Goal: Transaction & Acquisition: Obtain resource

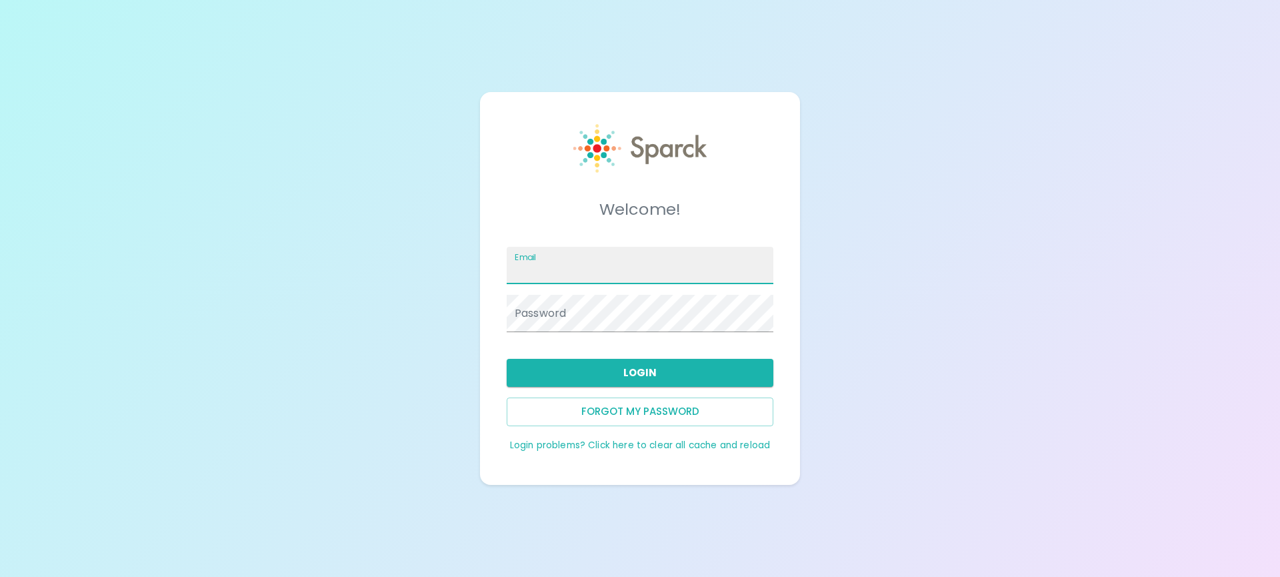
click at [585, 273] on input "Email" at bounding box center [640, 265] width 267 height 37
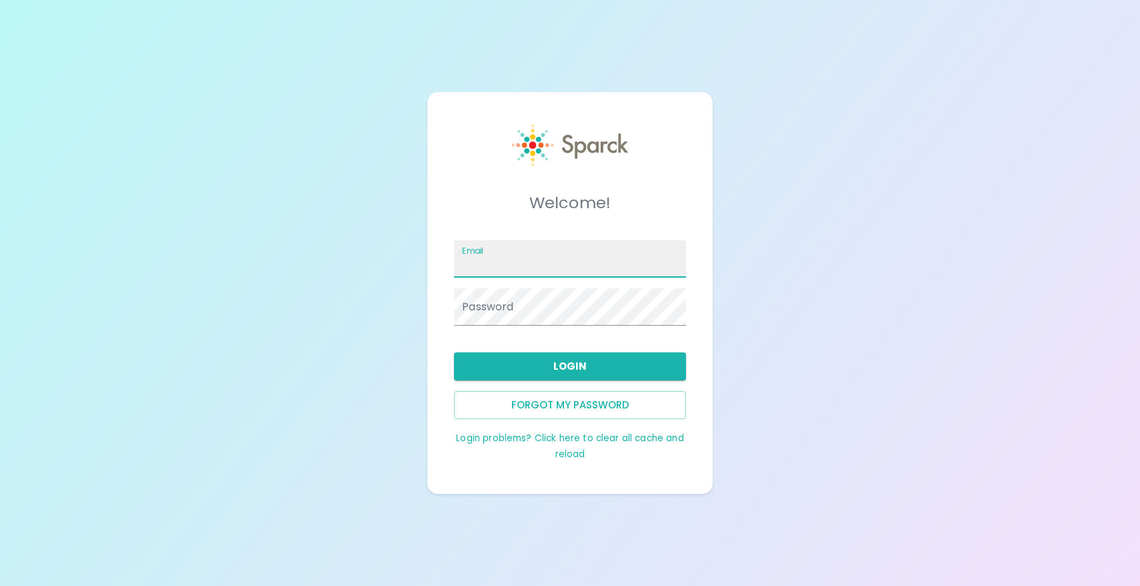
click at [510, 249] on input "Email" at bounding box center [570, 258] width 232 height 37
type input "[EMAIL_ADDRESS][DOMAIN_NAME]"
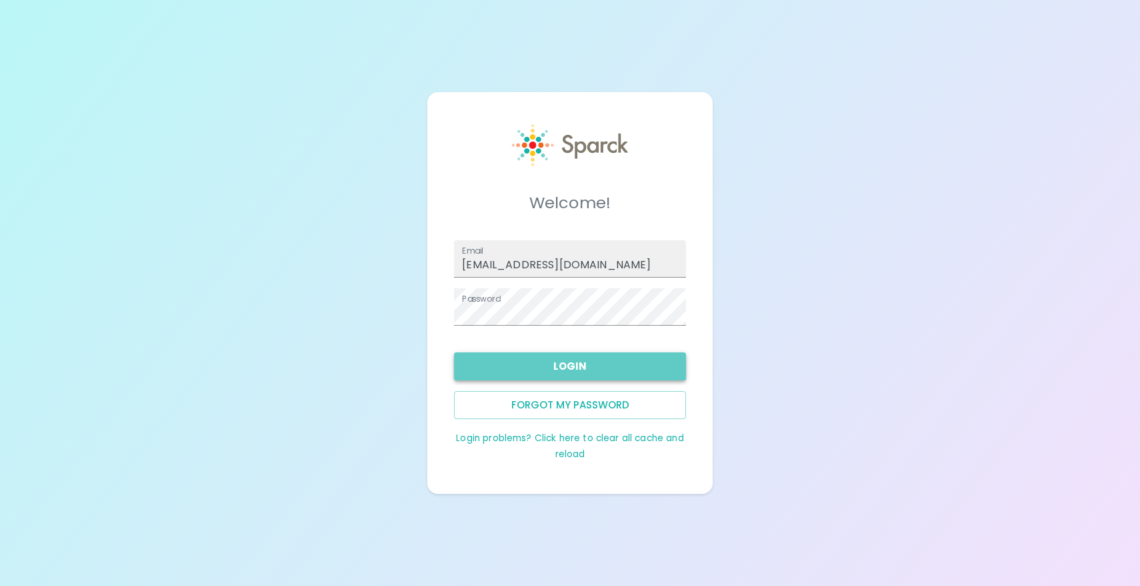
click at [573, 361] on button "Login" at bounding box center [570, 366] width 232 height 28
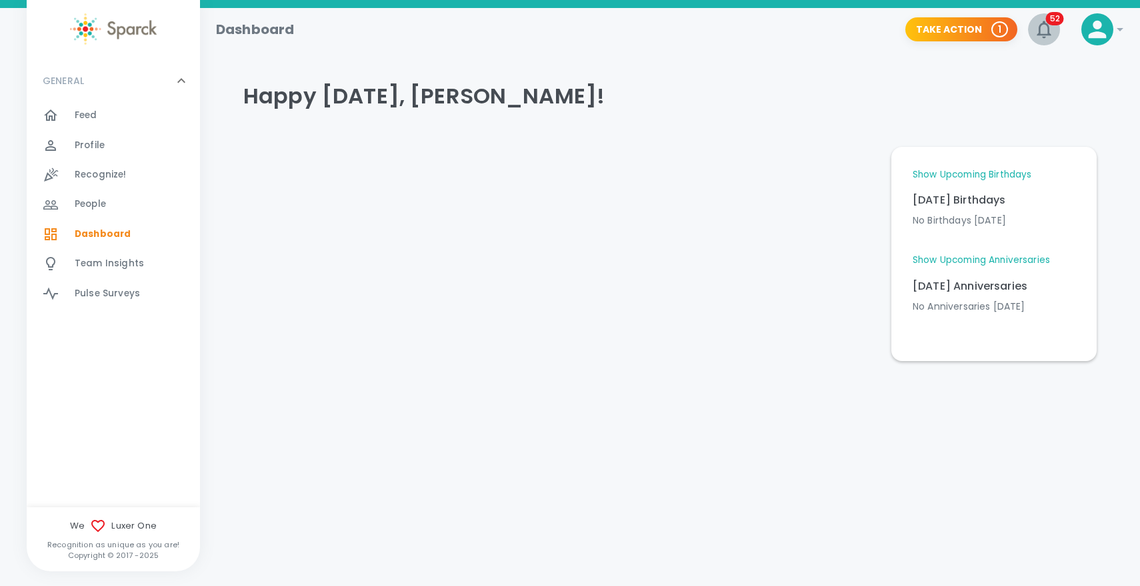
click at [1044, 25] on icon "button" at bounding box center [1044, 29] width 21 height 21
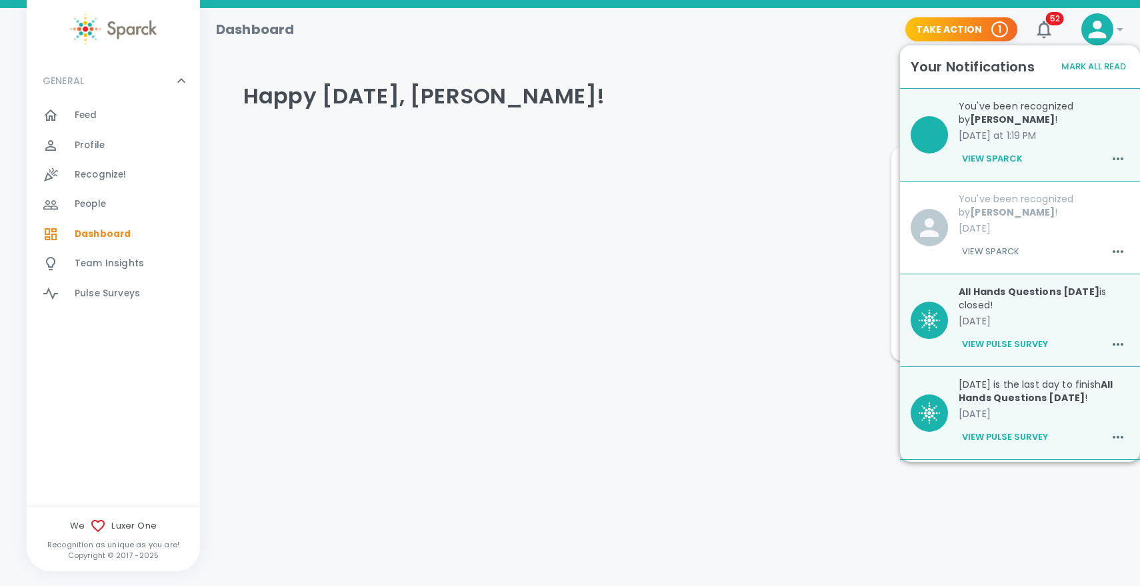
click at [992, 156] on button "View Sparck" at bounding box center [992, 158] width 67 height 23
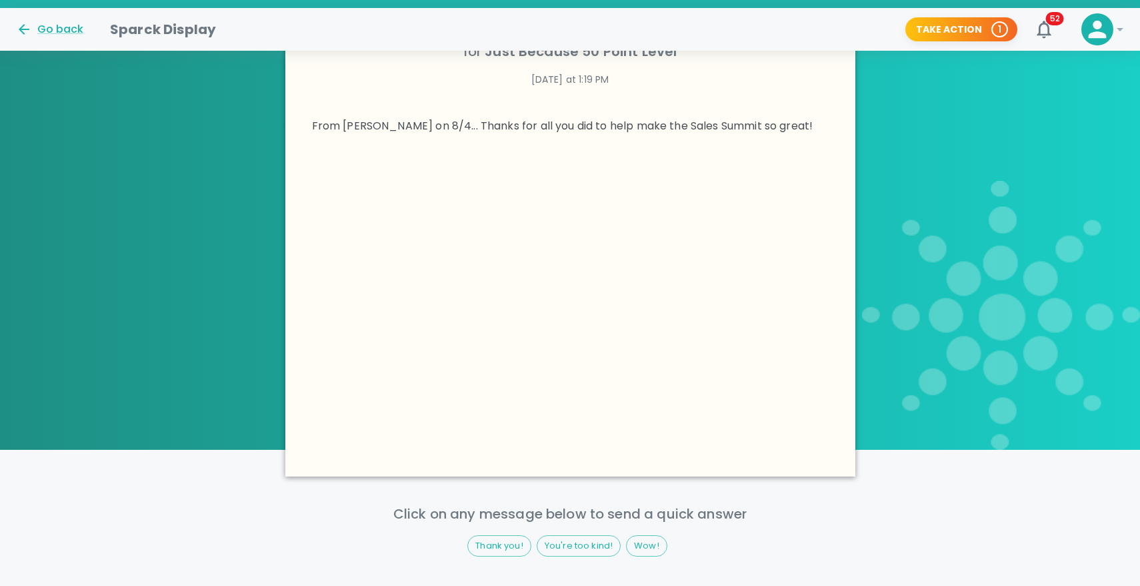
scroll to position [700, 0]
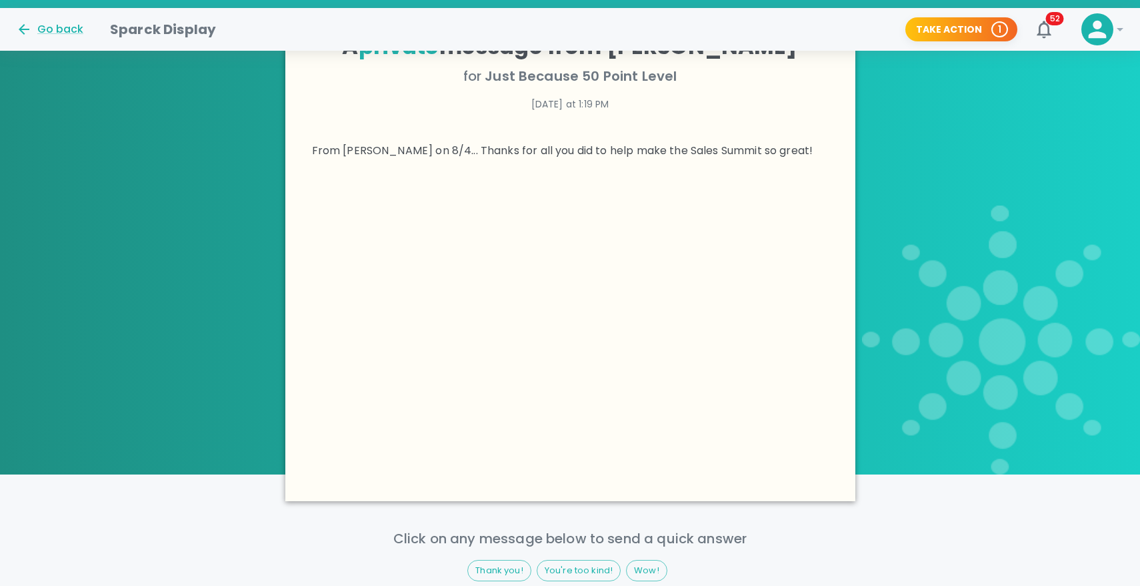
click at [576, 264] on div at bounding box center [570, 340] width 570 height 321
click at [555, 208] on div at bounding box center [570, 340] width 570 height 321
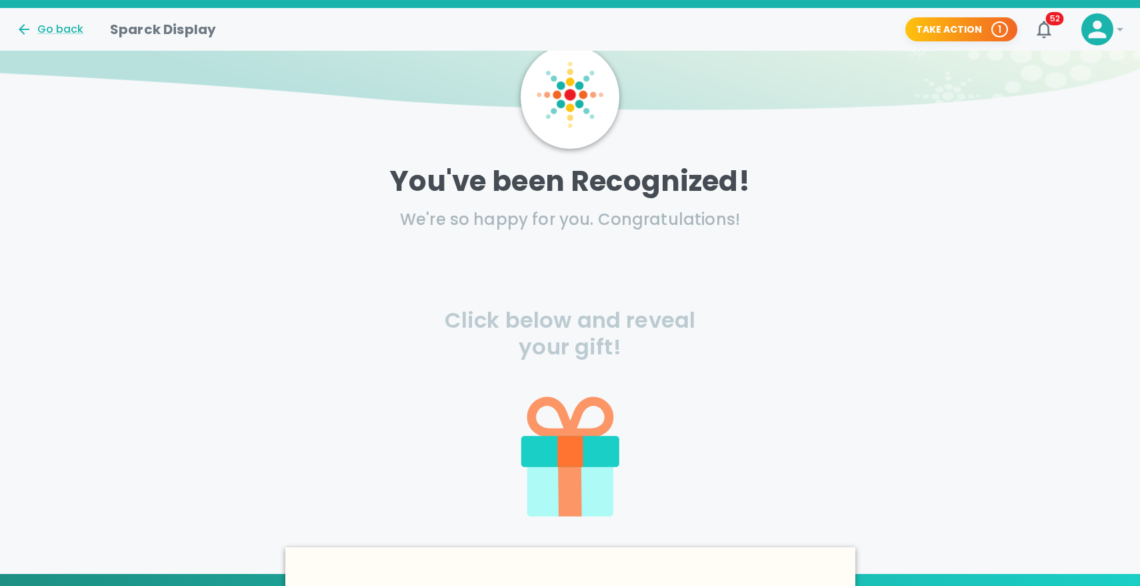
scroll to position [0, 0]
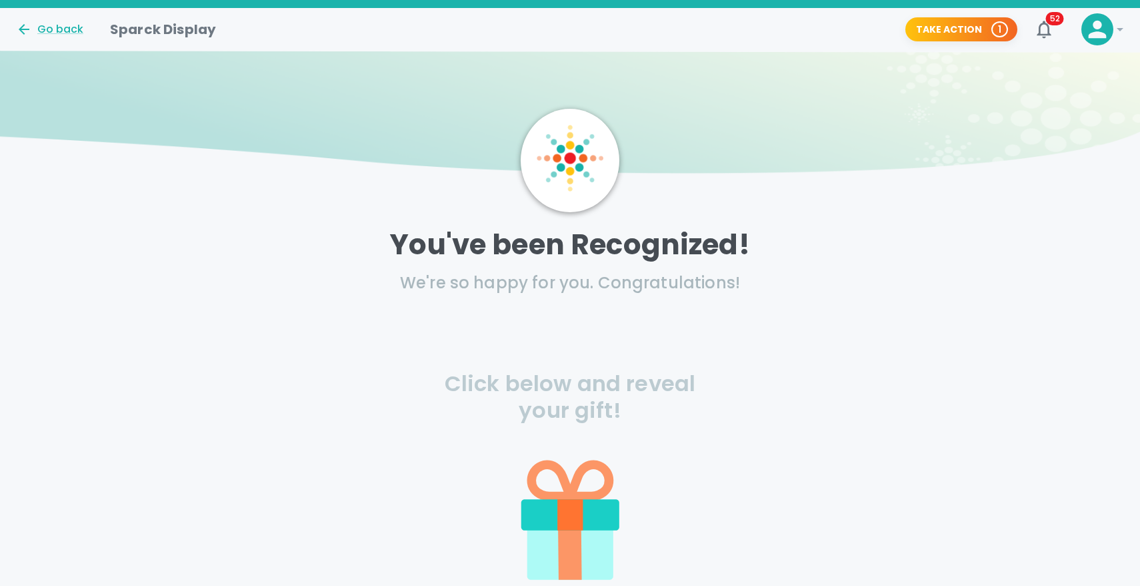
click at [1108, 31] on icon at bounding box center [1097, 29] width 27 height 27
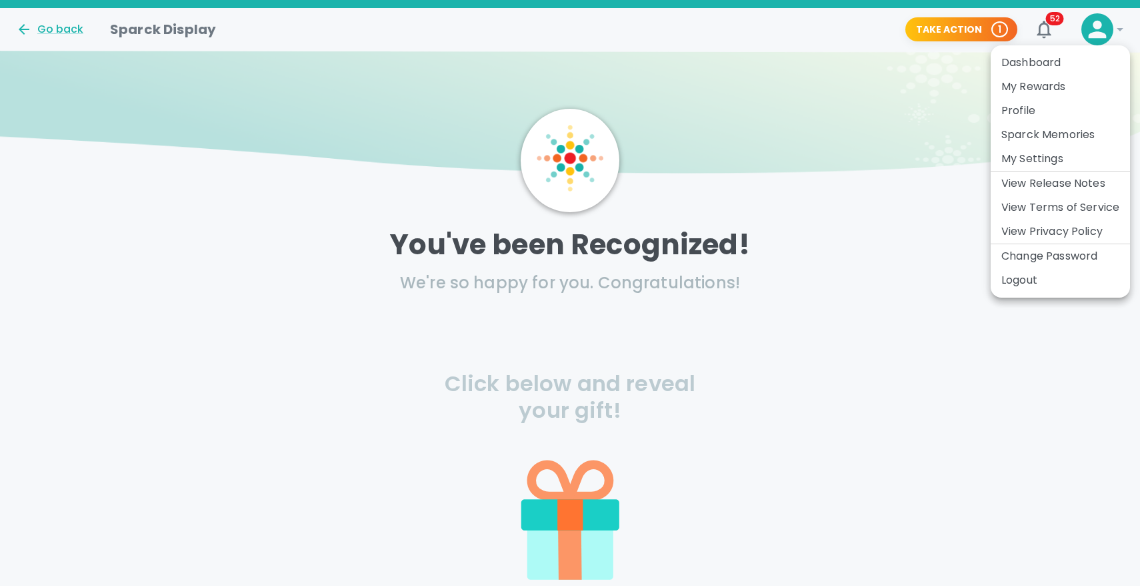
click at [1041, 92] on li "My Rewards" at bounding box center [1060, 87] width 139 height 24
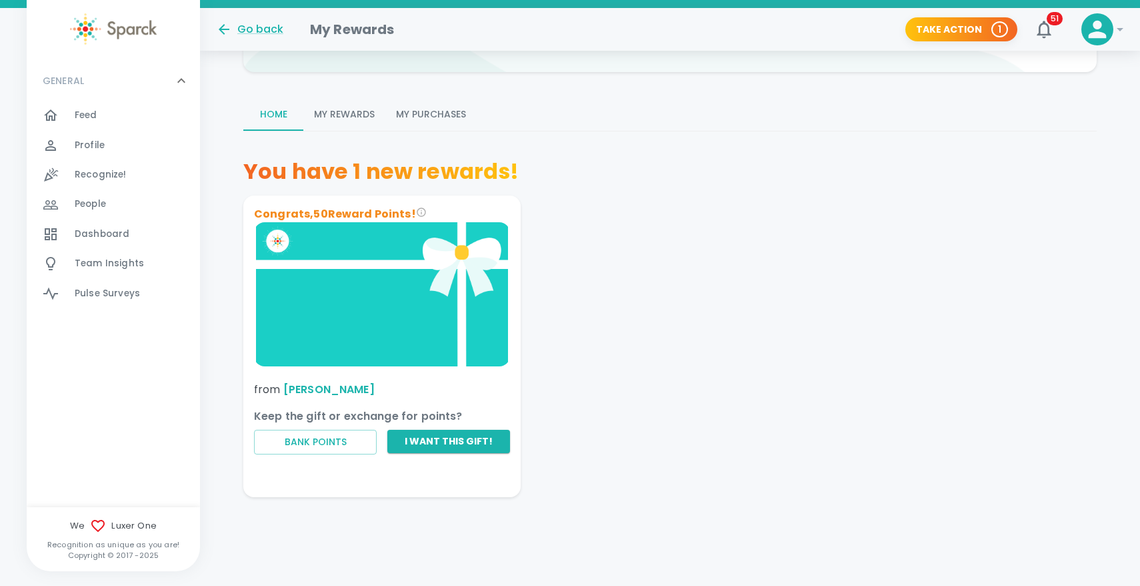
scroll to position [135, 0]
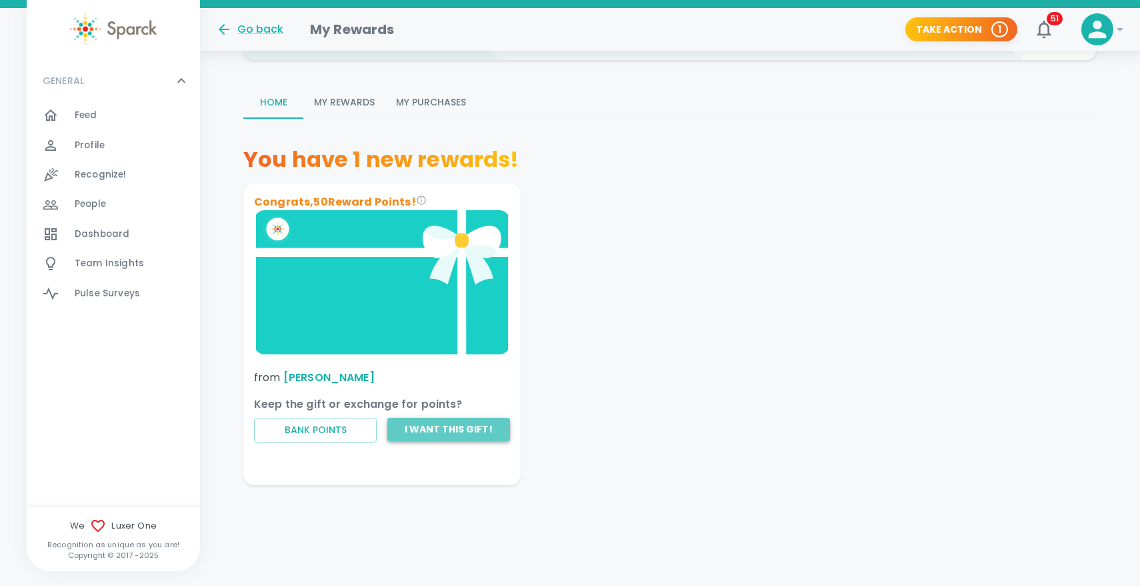
click at [453, 433] on button "I want this gift!" at bounding box center [448, 428] width 123 height 23
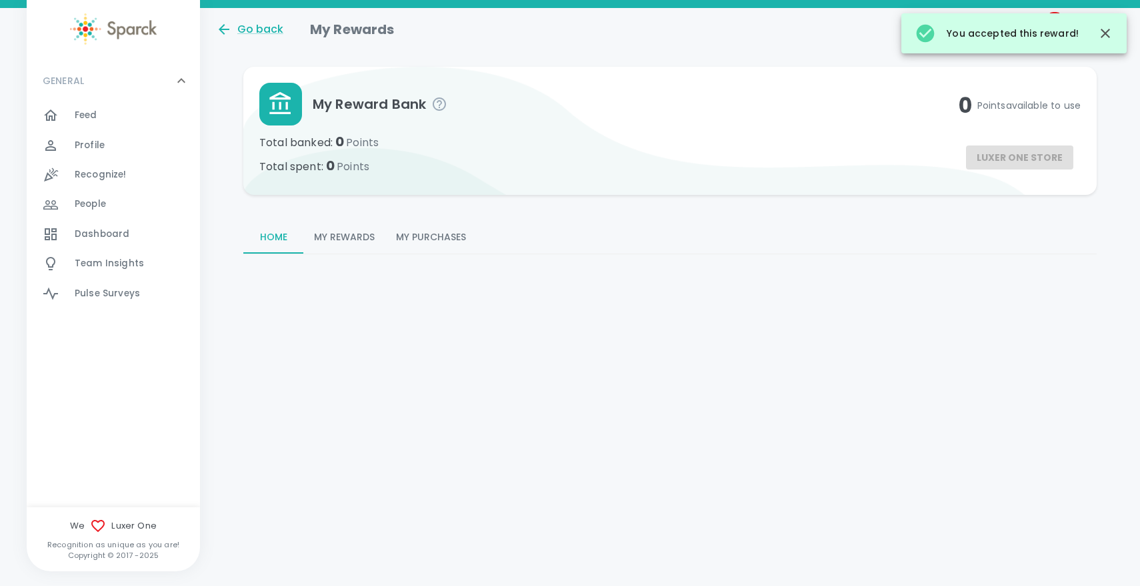
scroll to position [0, 0]
click at [982, 158] on button "Luxer One Store" at bounding box center [1012, 157] width 107 height 25
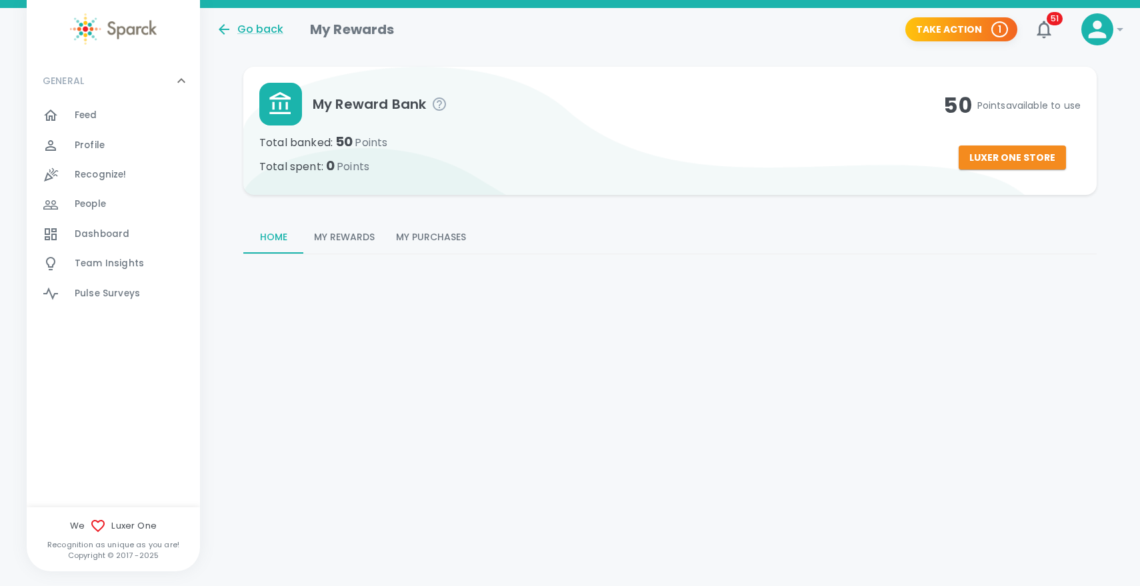
click at [340, 231] on button "My Rewards" at bounding box center [344, 237] width 82 height 32
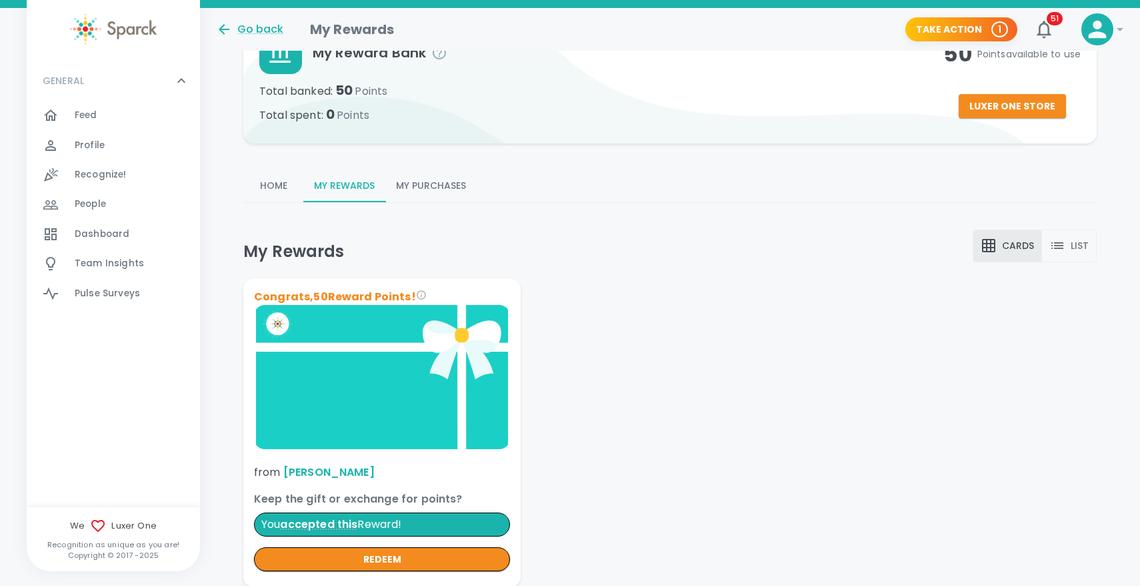
scroll to position [109, 0]
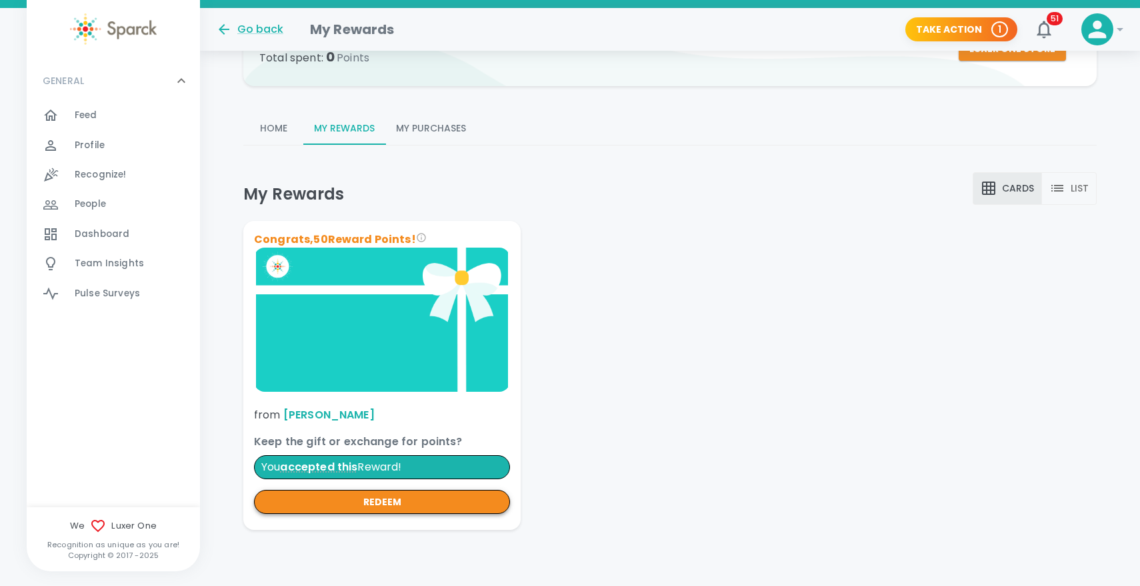
click at [361, 507] on button "redeem" at bounding box center [382, 501] width 256 height 25
click at [335, 440] on p "Keep the gift or exchange for points?" at bounding box center [382, 441] width 256 height 16
click at [381, 439] on p "Keep the gift or exchange for points?" at bounding box center [382, 441] width 256 height 16
click at [353, 461] on span "accepted this" at bounding box center [318, 466] width 77 height 15
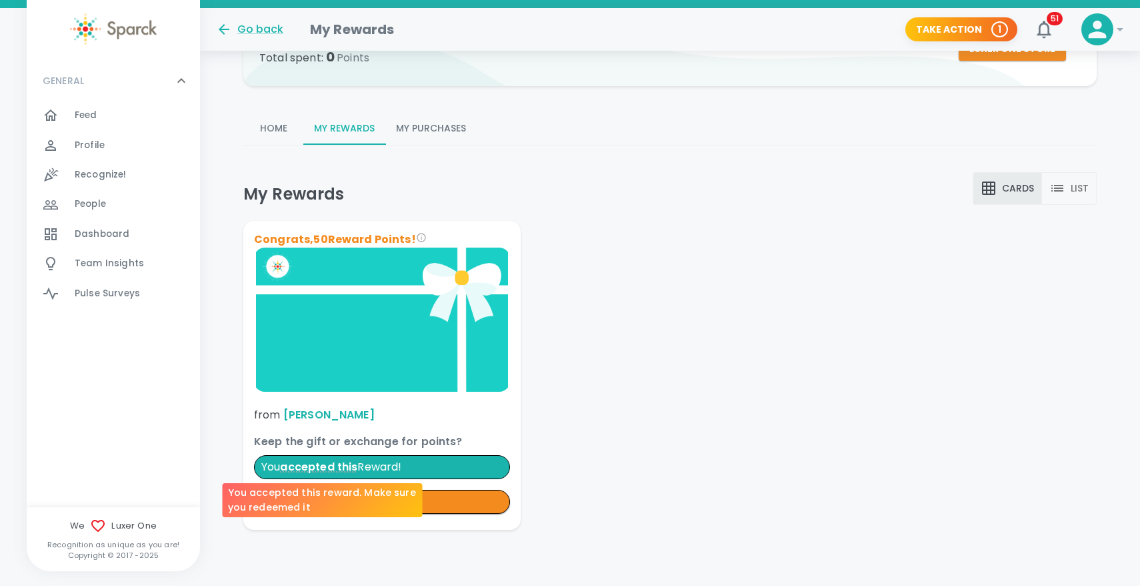
click at [334, 471] on span "accepted this" at bounding box center [318, 466] width 77 height 15
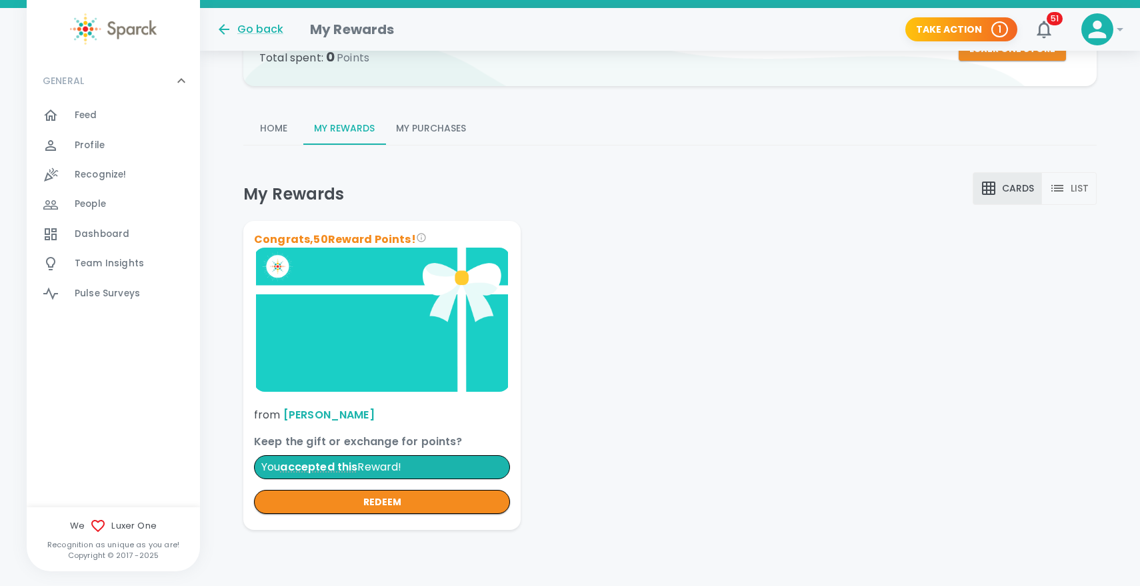
click at [367, 463] on p "You accepted this Reward!" at bounding box center [382, 467] width 256 height 24
click at [366, 437] on p "Keep the gift or exchange for points?" at bounding box center [382, 441] width 256 height 16
click at [390, 460] on p "You accepted this Reward!" at bounding box center [382, 467] width 256 height 24
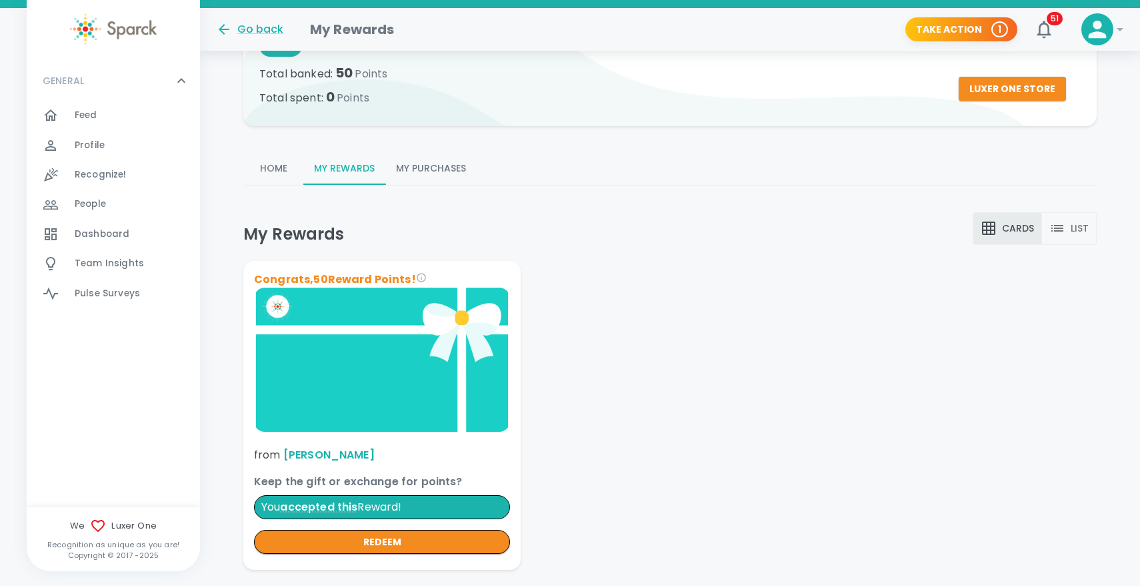
scroll to position [48, 0]
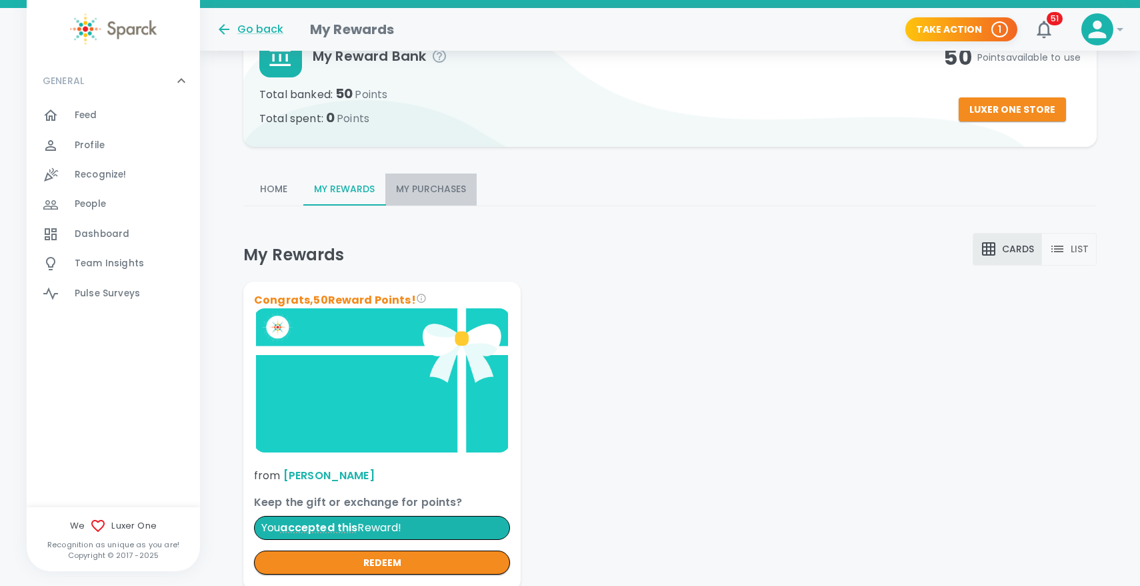
click at [404, 187] on button "My Purchases" at bounding box center [430, 189] width 91 height 32
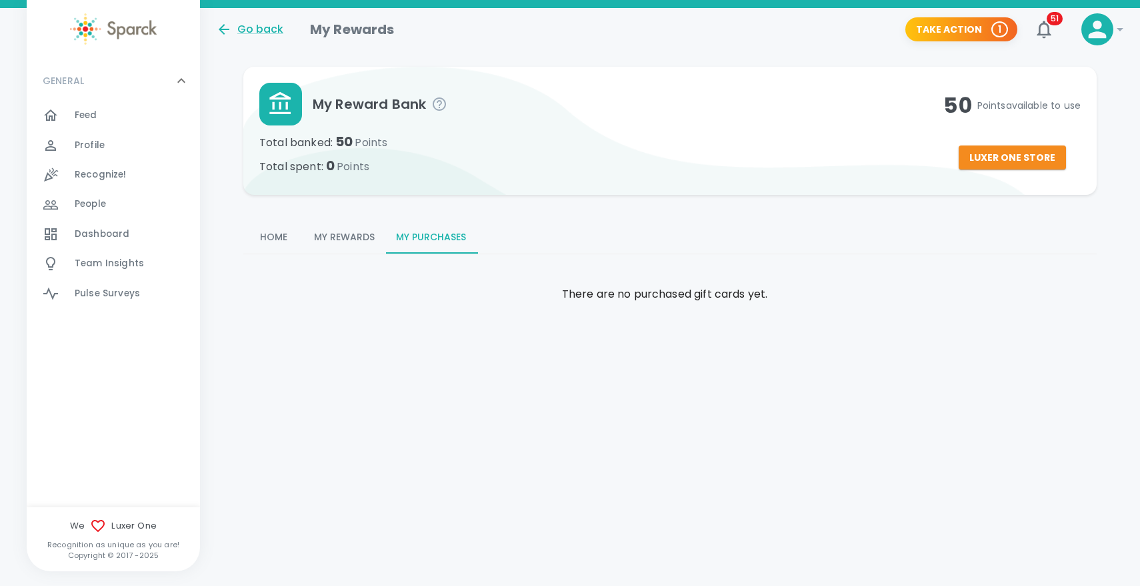
click at [340, 211] on div "Home My Rewards My Purchases" at bounding box center [665, 240] width 864 height 59
click at [340, 236] on button "My Rewards" at bounding box center [344, 237] width 82 height 32
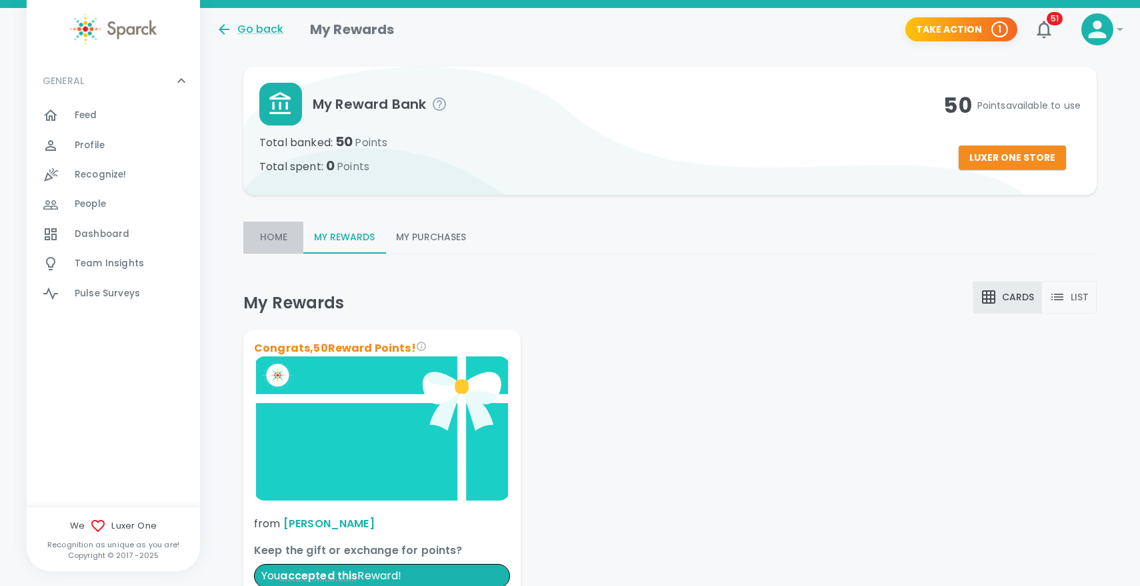
click at [284, 240] on button "Home" at bounding box center [273, 237] width 60 height 32
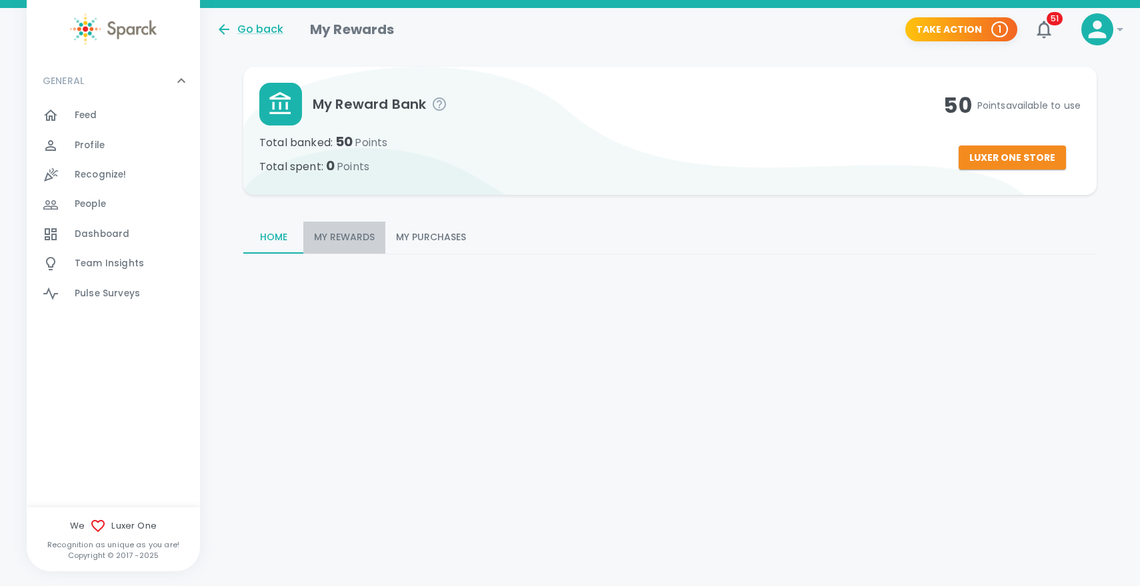
click at [332, 240] on button "My Rewards" at bounding box center [344, 237] width 82 height 32
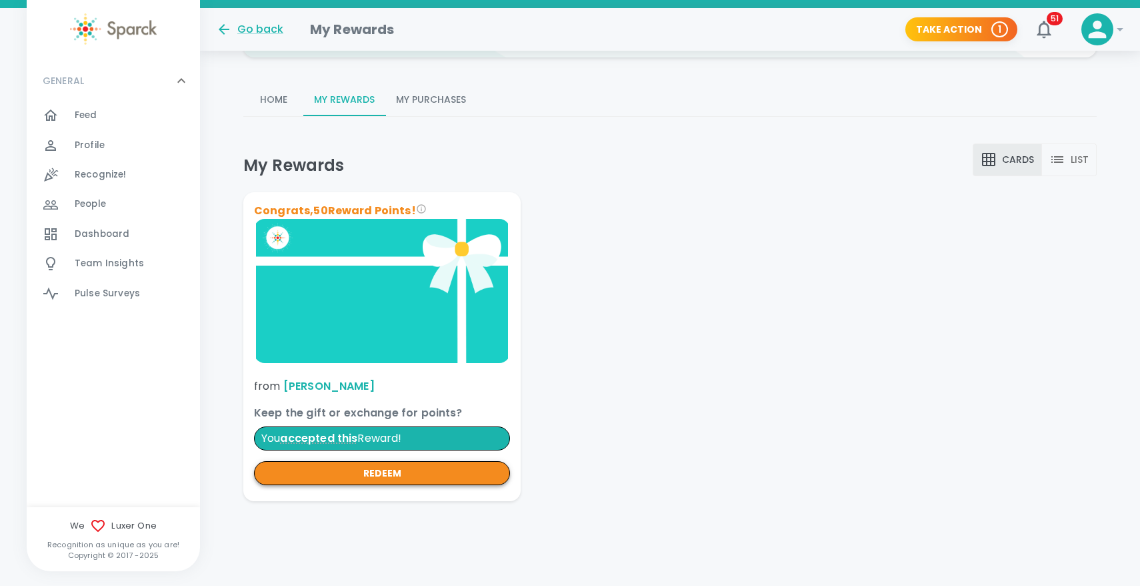
click at [431, 464] on button "redeem" at bounding box center [382, 473] width 256 height 25
